Goal: Use online tool/utility

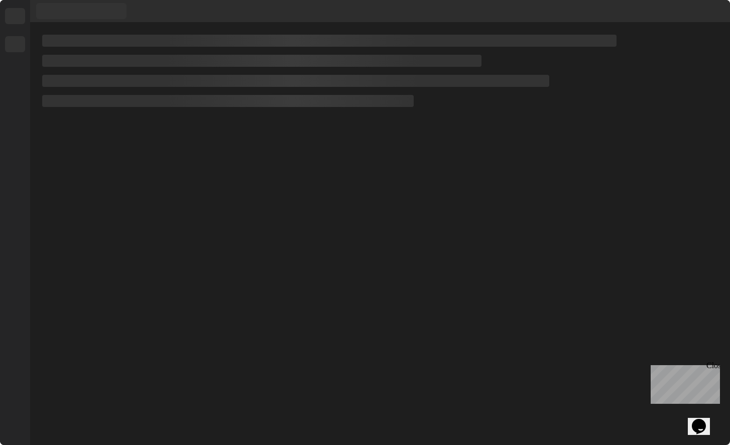
drag, startPoint x: 365, startPoint y: 186, endPoint x: 375, endPoint y: 279, distance: 93.0
click at [375, 210] on div at bounding box center [380, 234] width 700 height 422
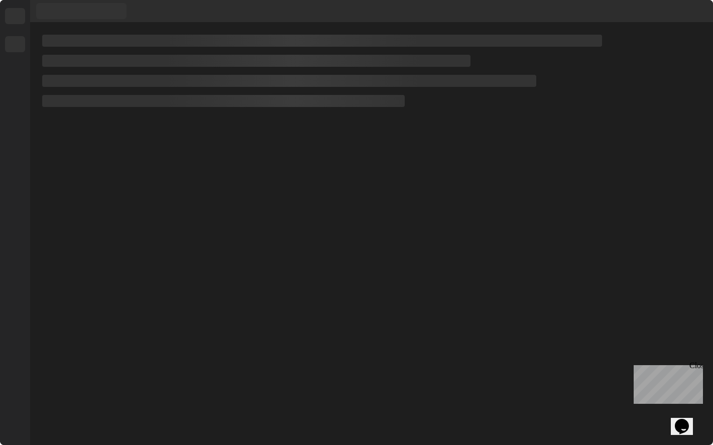
click at [488, 210] on div at bounding box center [371, 234] width 683 height 422
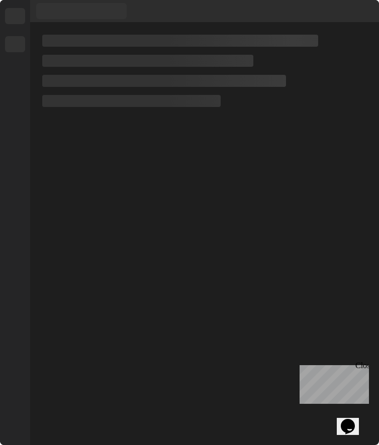
drag, startPoint x: 364, startPoint y: 369, endPoint x: 659, endPoint y: 730, distance: 466.9
click at [364, 210] on div "Close" at bounding box center [361, 367] width 13 height 13
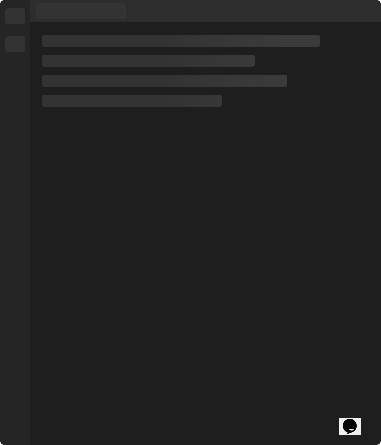
drag, startPoint x: 377, startPoint y: 149, endPoint x: 573, endPoint y: 194, distance: 200.9
click at [381, 194] on html "We are updating our servers at 9:30PM EST [DATE]. [PERSON_NAME] should continue…" at bounding box center [190, 222] width 381 height 445
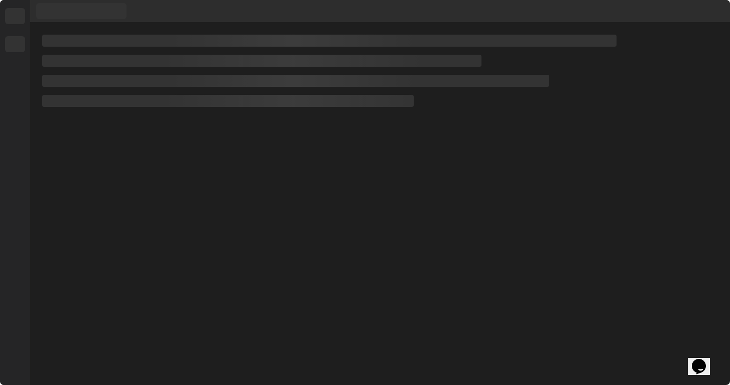
drag, startPoint x: 275, startPoint y: 280, endPoint x: 268, endPoint y: 318, distance: 38.7
click at [268, 210] on div at bounding box center [380, 204] width 700 height 363
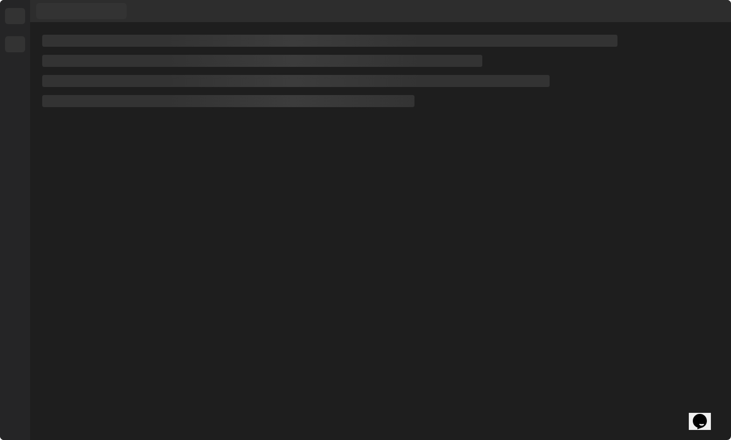
click at [187, 128] on div at bounding box center [380, 231] width 701 height 417
